Goal: Task Accomplishment & Management: Manage account settings

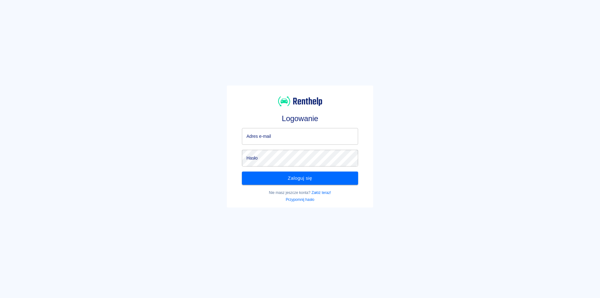
click at [288, 132] on input "Adres e-mail" at bounding box center [300, 136] width 116 height 17
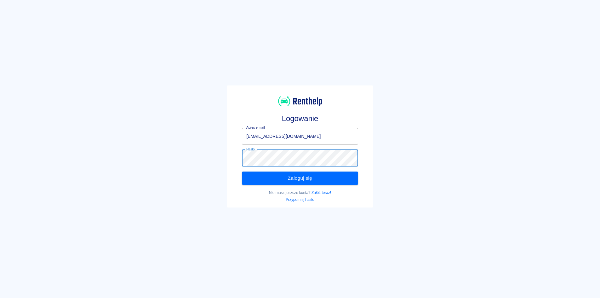
click button "Zaloguj się" at bounding box center [300, 177] width 116 height 13
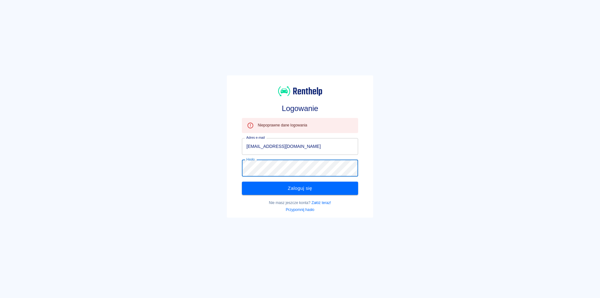
click button "Zaloguj się" at bounding box center [300, 187] width 116 height 13
click at [283, 145] on input "[EMAIL_ADDRESS][DOMAIN_NAME]" at bounding box center [300, 146] width 116 height 17
type input "[EMAIL_ADDRESS][DOMAIN_NAME]"
click button "Zaloguj się" at bounding box center [300, 187] width 116 height 13
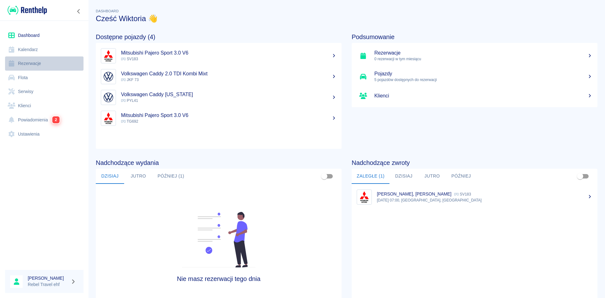
click at [43, 62] on link "Rezerwacje" at bounding box center [44, 63] width 78 height 14
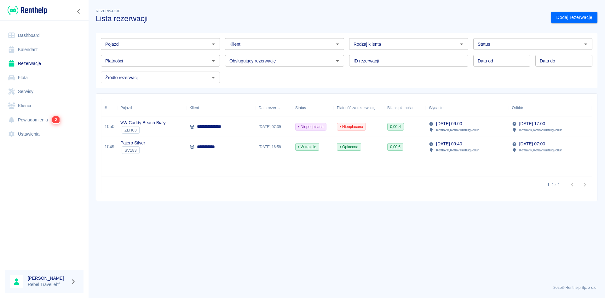
click at [514, 48] on input "Status" at bounding box center [527, 44] width 105 height 8
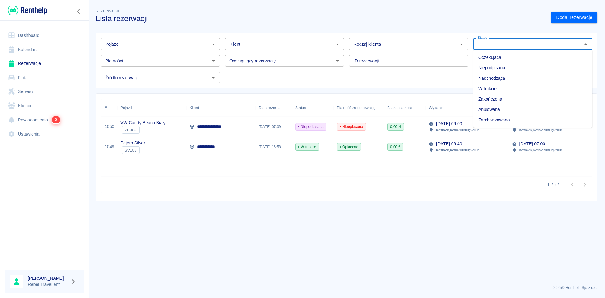
click at [497, 96] on li "Zakończona" at bounding box center [532, 99] width 119 height 10
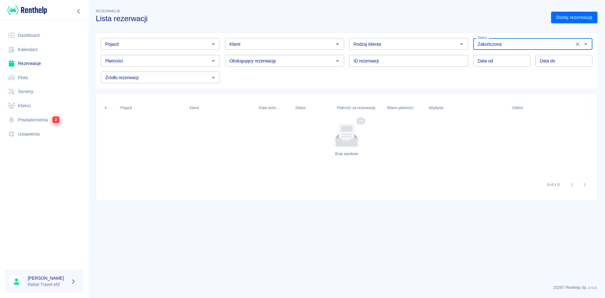
click at [514, 37] on div "Status Zakończona Status" at bounding box center [530, 41] width 124 height 17
click at [513, 39] on div "Zakończona Status" at bounding box center [532, 44] width 119 height 12
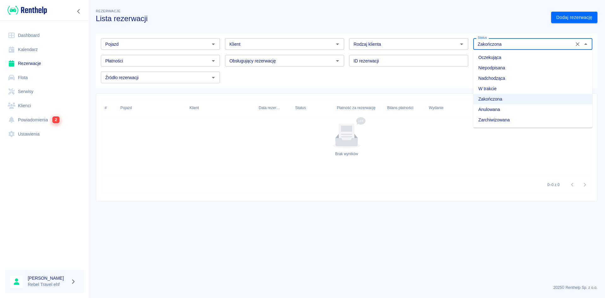
click at [494, 109] on li "Anulowana" at bounding box center [532, 109] width 119 height 10
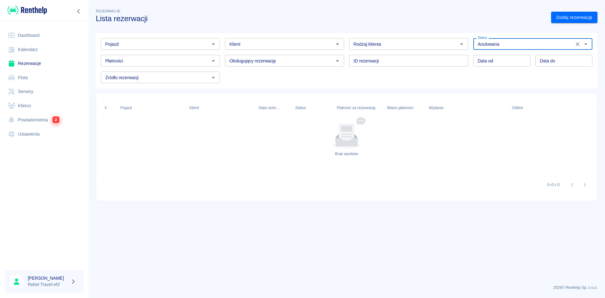
click at [510, 42] on input "Anulowana" at bounding box center [523, 44] width 97 height 8
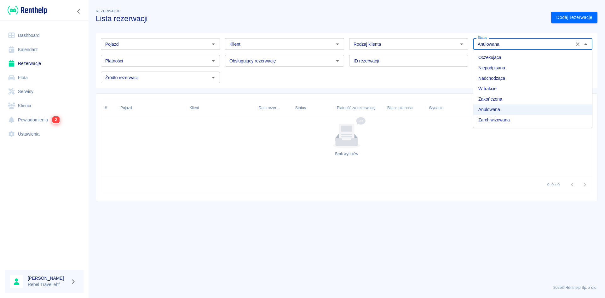
click at [488, 123] on li "Zarchiwizowana" at bounding box center [532, 120] width 119 height 10
type input "Zarchiwizowana"
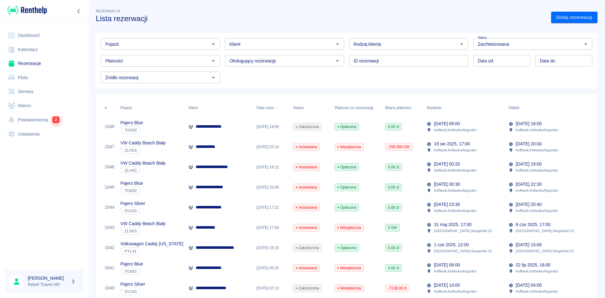
click at [209, 128] on p "**********" at bounding box center [211, 126] width 31 height 7
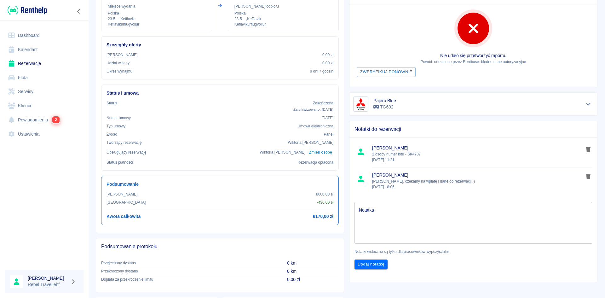
scroll to position [31, 0]
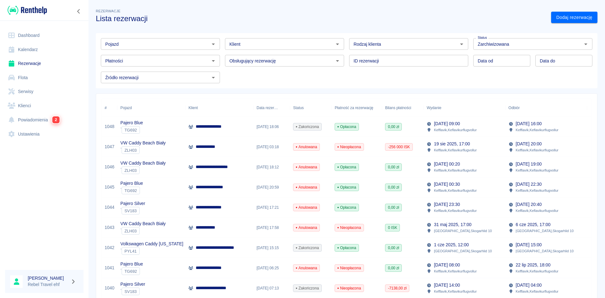
click at [230, 169] on p "**********" at bounding box center [219, 166] width 46 height 7
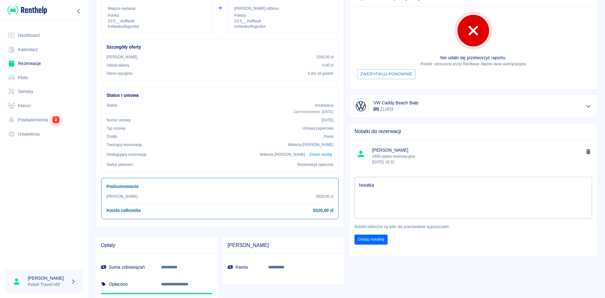
scroll to position [94, 0]
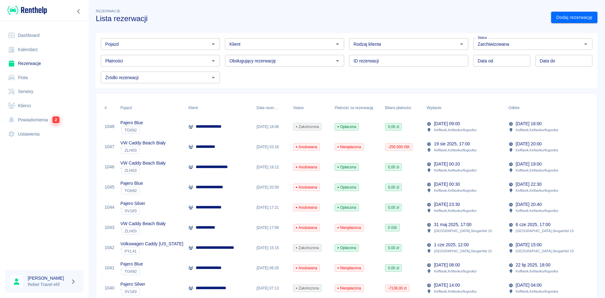
click at [196, 188] on p "**********" at bounding box center [214, 187] width 37 height 7
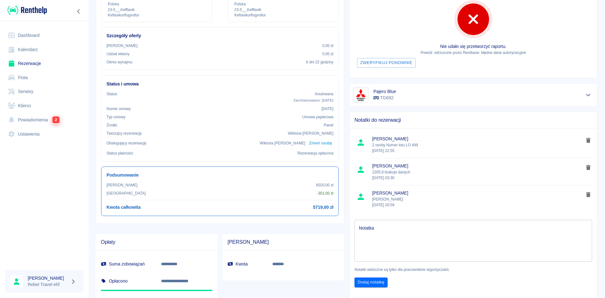
scroll to position [93, 0]
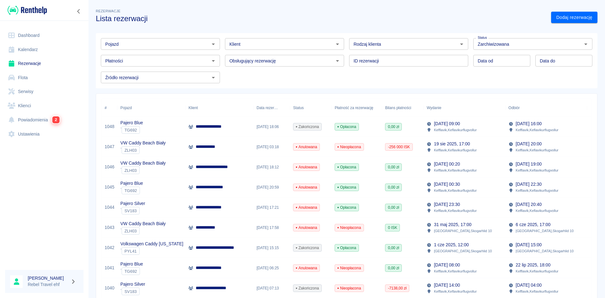
click at [191, 206] on icon at bounding box center [190, 207] width 5 height 4
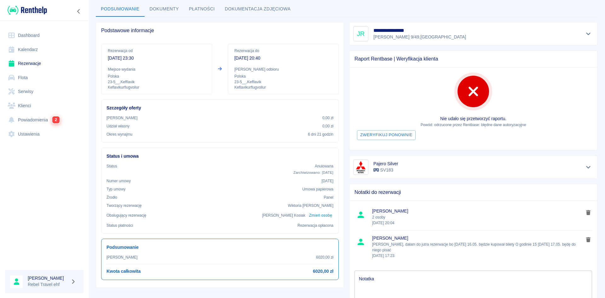
scroll to position [63, 0]
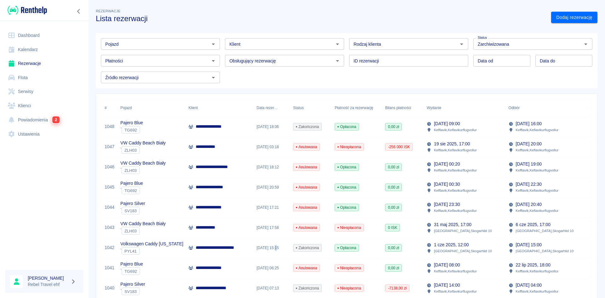
click at [275, 247] on div "[DATE] 15:15" at bounding box center [271, 247] width 37 height 20
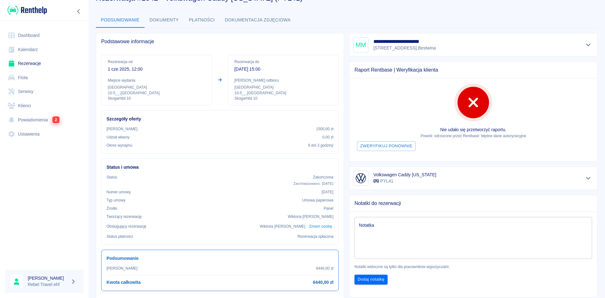
scroll to position [31, 0]
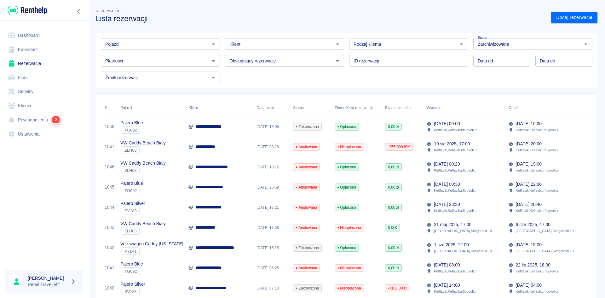
drag, startPoint x: 415, startPoint y: 235, endPoint x: 85, endPoint y: 224, distance: 330.1
click at [86, 224] on div at bounding box center [44, 207] width 88 height 116
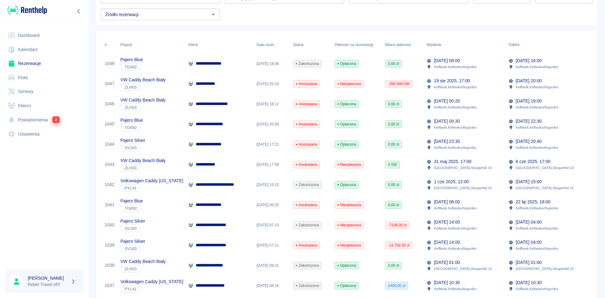
scroll to position [94, 0]
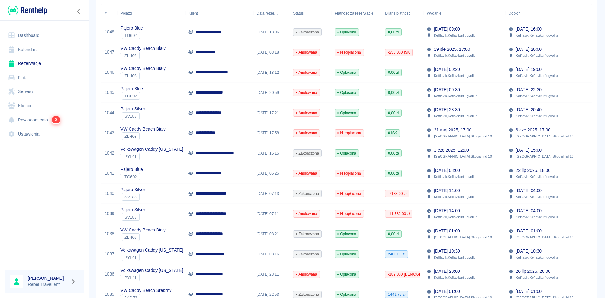
click at [232, 232] on div "**********" at bounding box center [219, 234] width 68 height 20
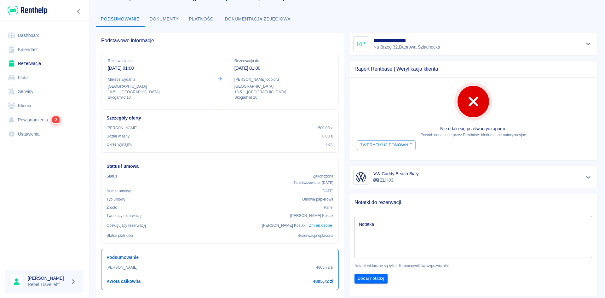
scroll to position [31, 0]
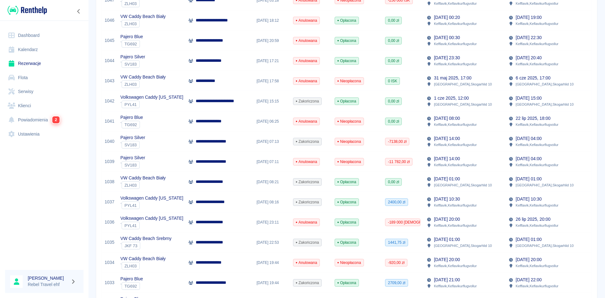
scroll to position [157, 0]
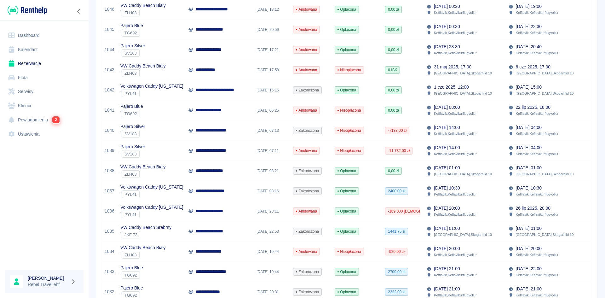
click at [266, 192] on div "[DATE] 08:16" at bounding box center [271, 191] width 37 height 20
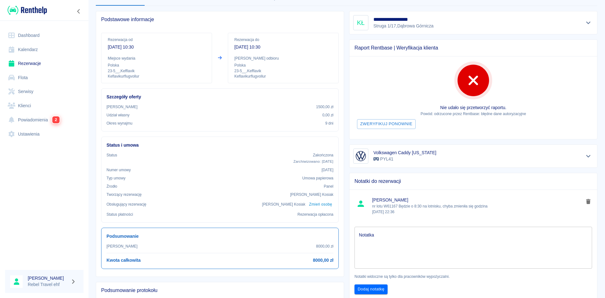
scroll to position [31, 0]
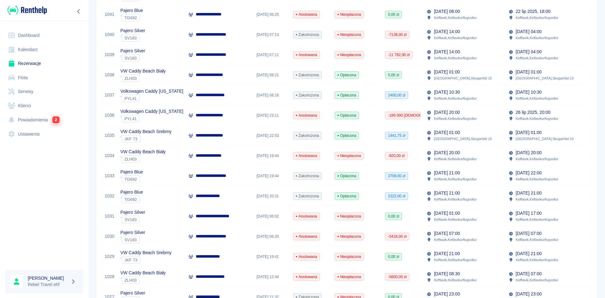
scroll to position [283, 0]
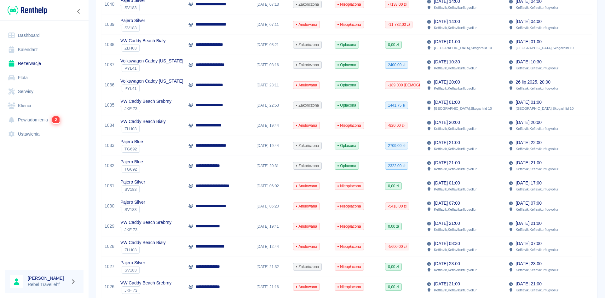
drag, startPoint x: 300, startPoint y: 82, endPoint x: 198, endPoint y: 81, distance: 102.0
drag, startPoint x: 198, startPoint y: 81, endPoint x: 153, endPoint y: 85, distance: 45.5
drag, startPoint x: 153, startPoint y: 85, endPoint x: 150, endPoint y: 80, distance: 5.8
drag, startPoint x: 150, startPoint y: 80, endPoint x: 155, endPoint y: 76, distance: 6.3
click at [155, 76] on div "Volkswagen Caddy [US_STATE] ` PYL41" at bounding box center [151, 85] width 68 height 20
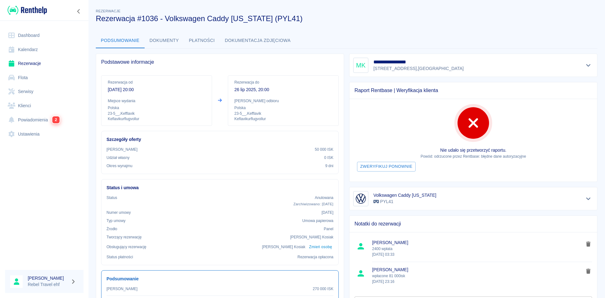
scroll to position [31, 0]
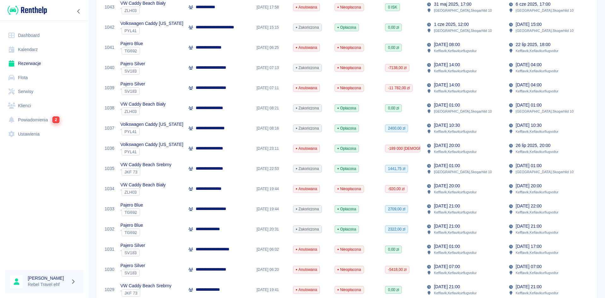
scroll to position [220, 0]
click at [242, 205] on div "**********" at bounding box center [219, 208] width 68 height 20
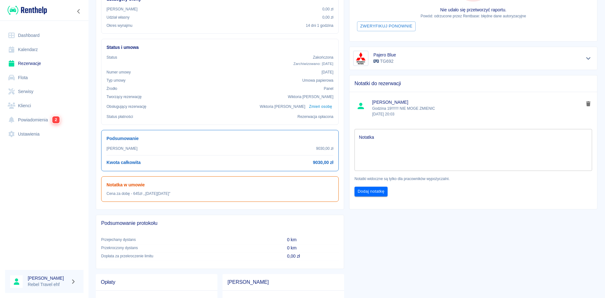
scroll to position [157, 0]
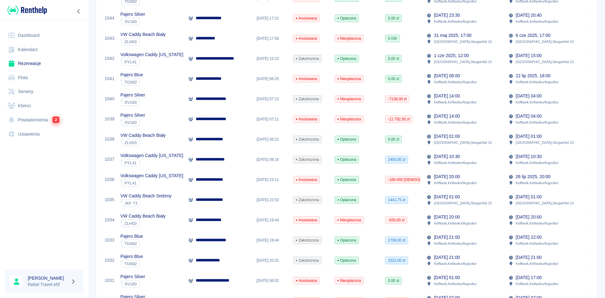
scroll to position [220, 0]
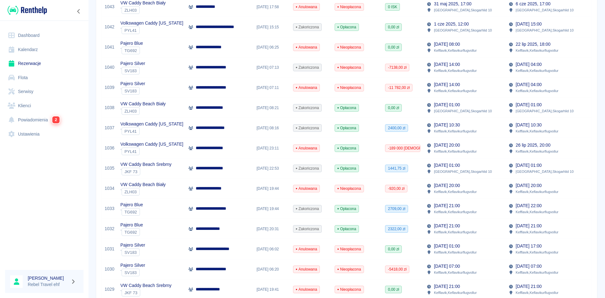
click at [224, 226] on p "**********" at bounding box center [212, 228] width 32 height 7
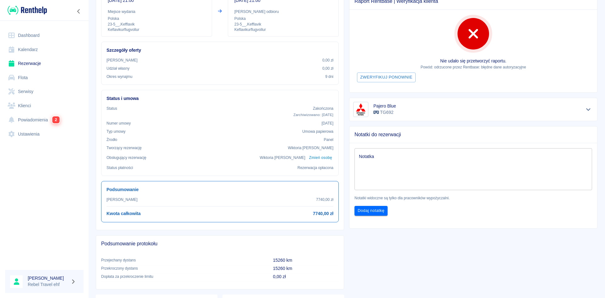
scroll to position [94, 0]
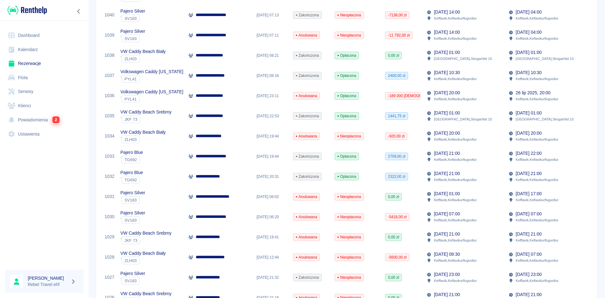
scroll to position [283, 0]
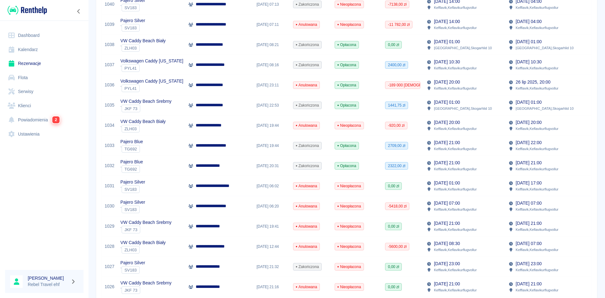
click at [228, 226] on p "**********" at bounding box center [213, 226] width 34 height 7
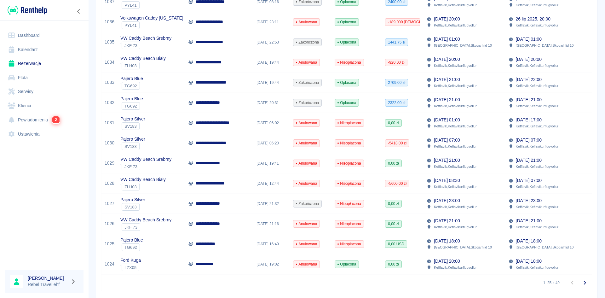
scroll to position [366, 0]
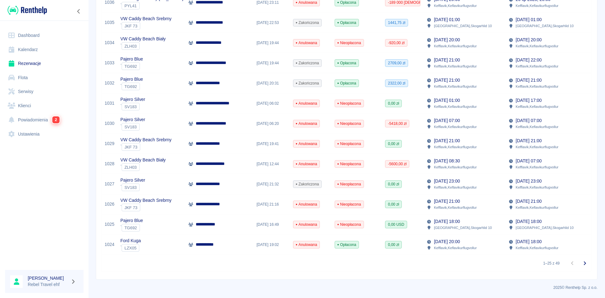
click at [219, 184] on p "**********" at bounding box center [213, 183] width 34 height 7
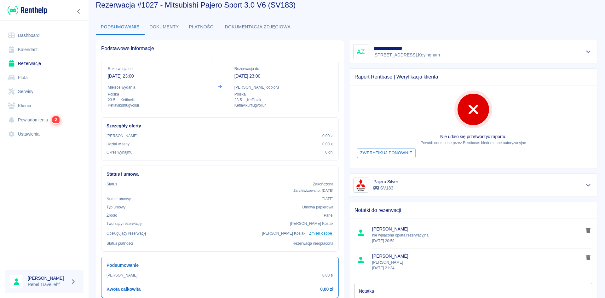
scroll to position [11, 0]
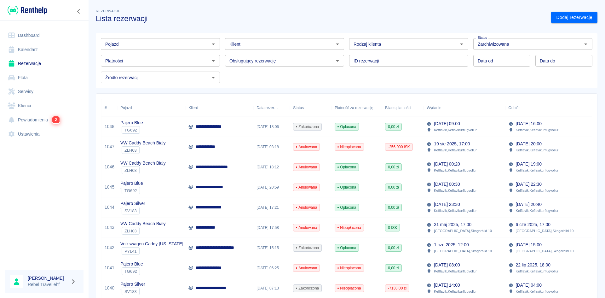
click at [27, 65] on link "Rezerwacje" at bounding box center [44, 63] width 78 height 14
click at [475, 43] on input "Zarchiwizowana" at bounding box center [523, 44] width 97 height 8
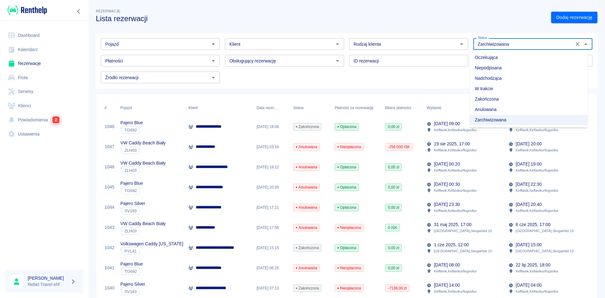
click at [477, 57] on li "Oczekująca" at bounding box center [528, 57] width 118 height 10
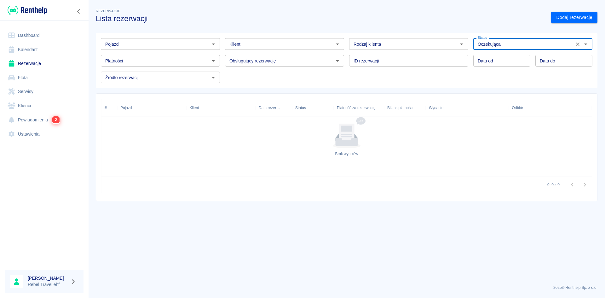
click at [500, 48] on input "Oczekująca" at bounding box center [523, 44] width 97 height 8
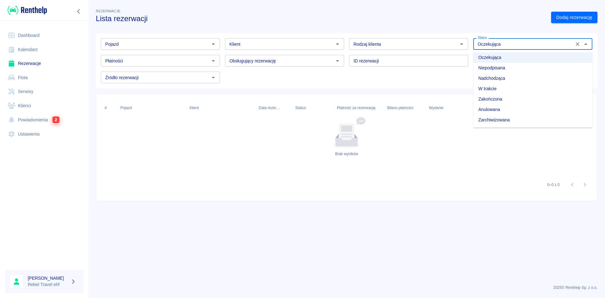
click at [504, 67] on li "Niepodpisana" at bounding box center [532, 68] width 119 height 10
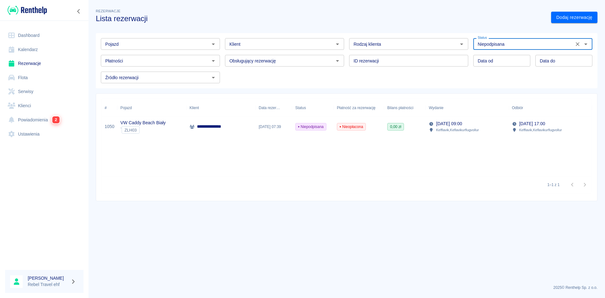
click at [512, 42] on input "Niepodpisana" at bounding box center [523, 44] width 97 height 8
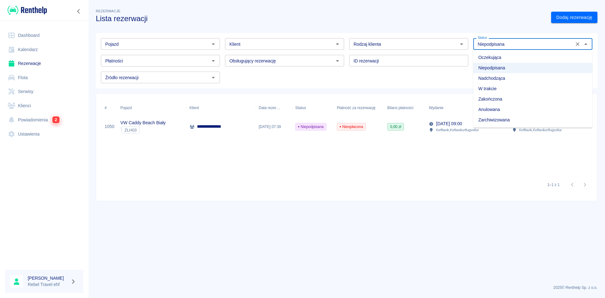
click at [503, 75] on li "Nadchodząca" at bounding box center [532, 78] width 119 height 10
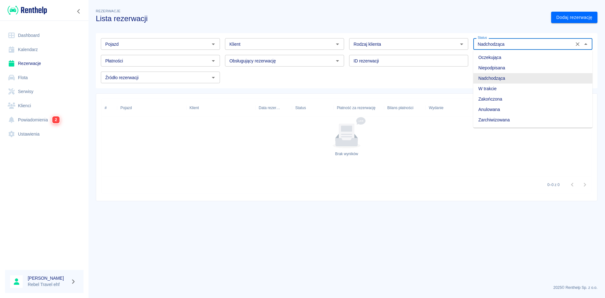
click at [514, 44] on input "Nadchodząca" at bounding box center [523, 44] width 97 height 8
click at [500, 87] on li "W trakcie" at bounding box center [532, 88] width 119 height 10
type input "W trakcie"
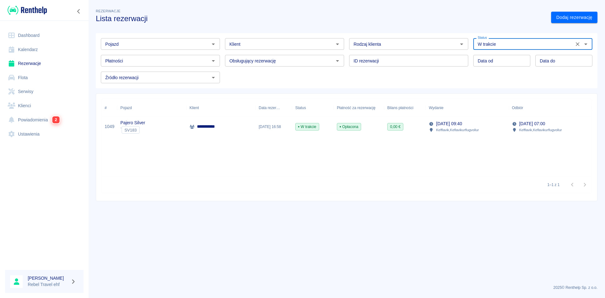
click at [285, 126] on div "[DATE] 16:58" at bounding box center [273, 126] width 37 height 20
click at [23, 33] on link "Dashboard" at bounding box center [44, 35] width 78 height 14
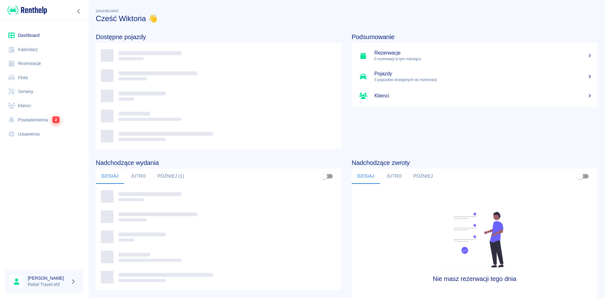
click at [27, 51] on link "Kalendarz" at bounding box center [44, 50] width 78 height 14
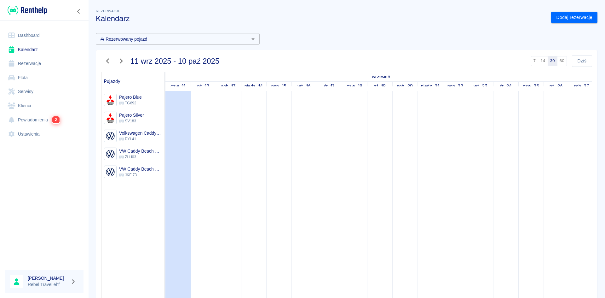
click at [28, 62] on link "Rezerwacje" at bounding box center [44, 63] width 78 height 14
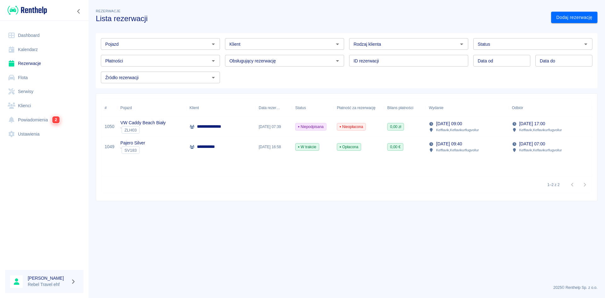
click at [203, 127] on p "**********" at bounding box center [212, 126] width 30 height 7
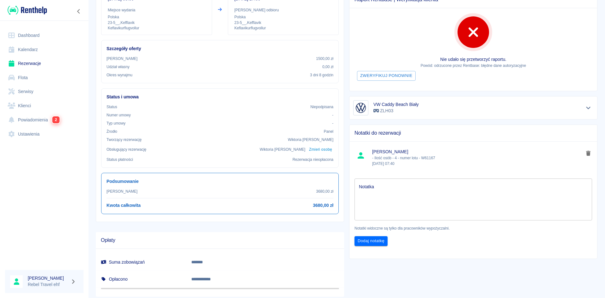
scroll to position [94, 0]
